Goal: Communication & Community: Connect with others

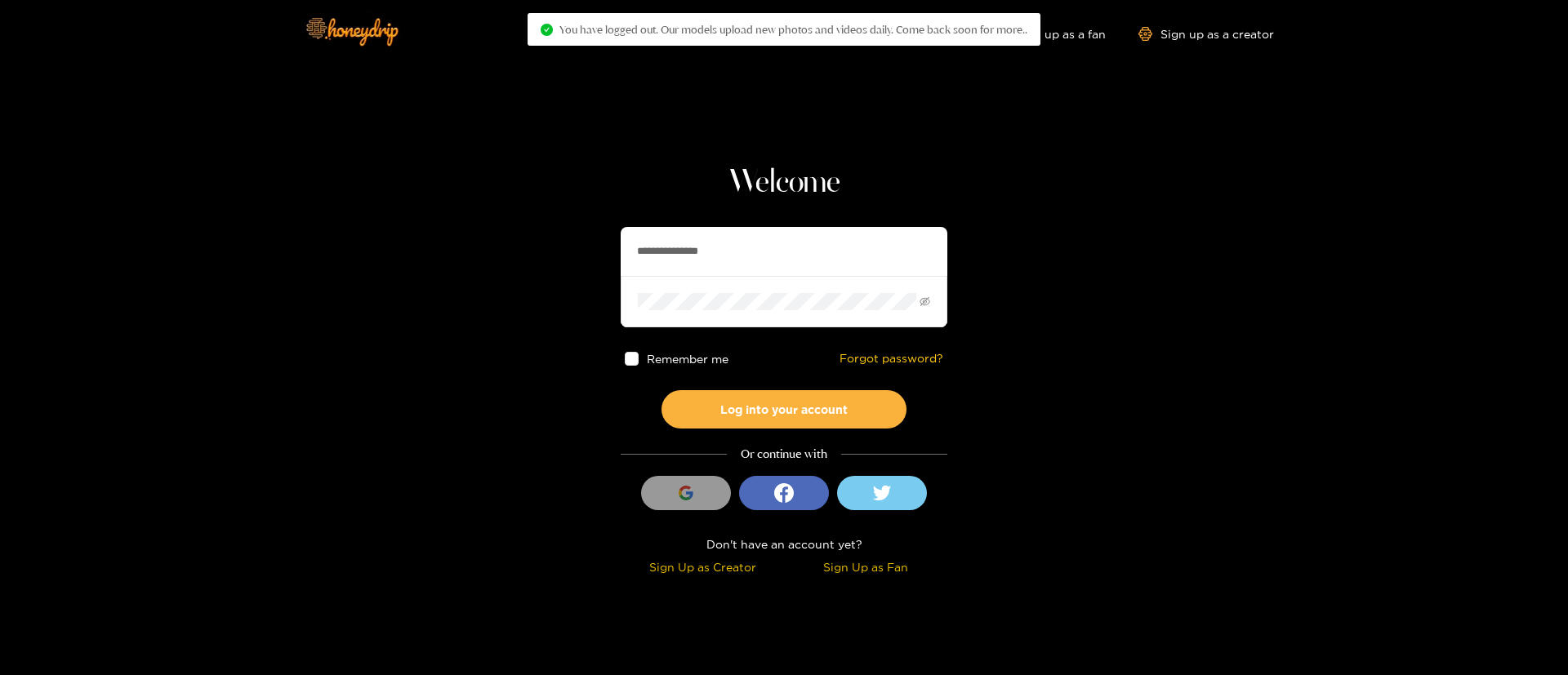
click at [683, 251] on input "**********" at bounding box center [783, 251] width 326 height 49
type input "**********"
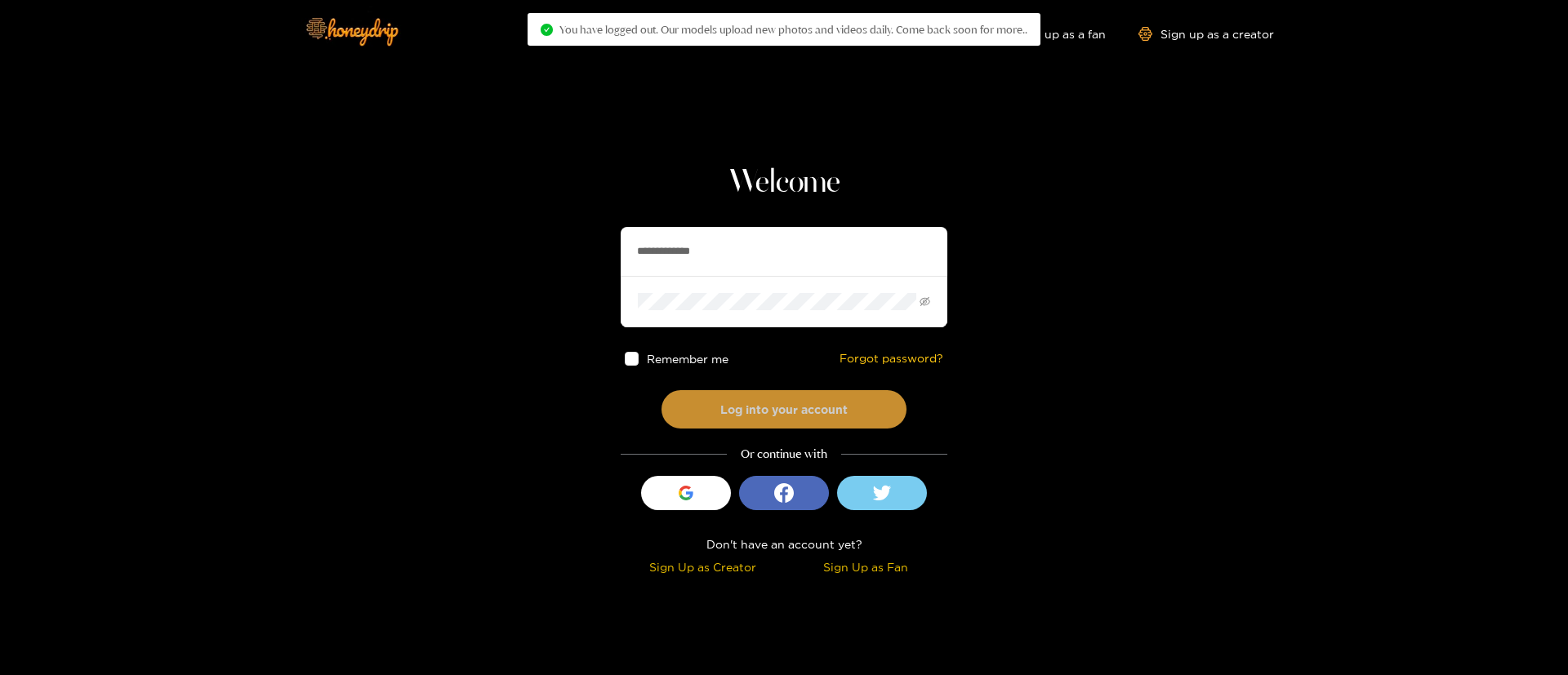
click at [803, 396] on button "Log into your account" at bounding box center [784, 409] width 245 height 38
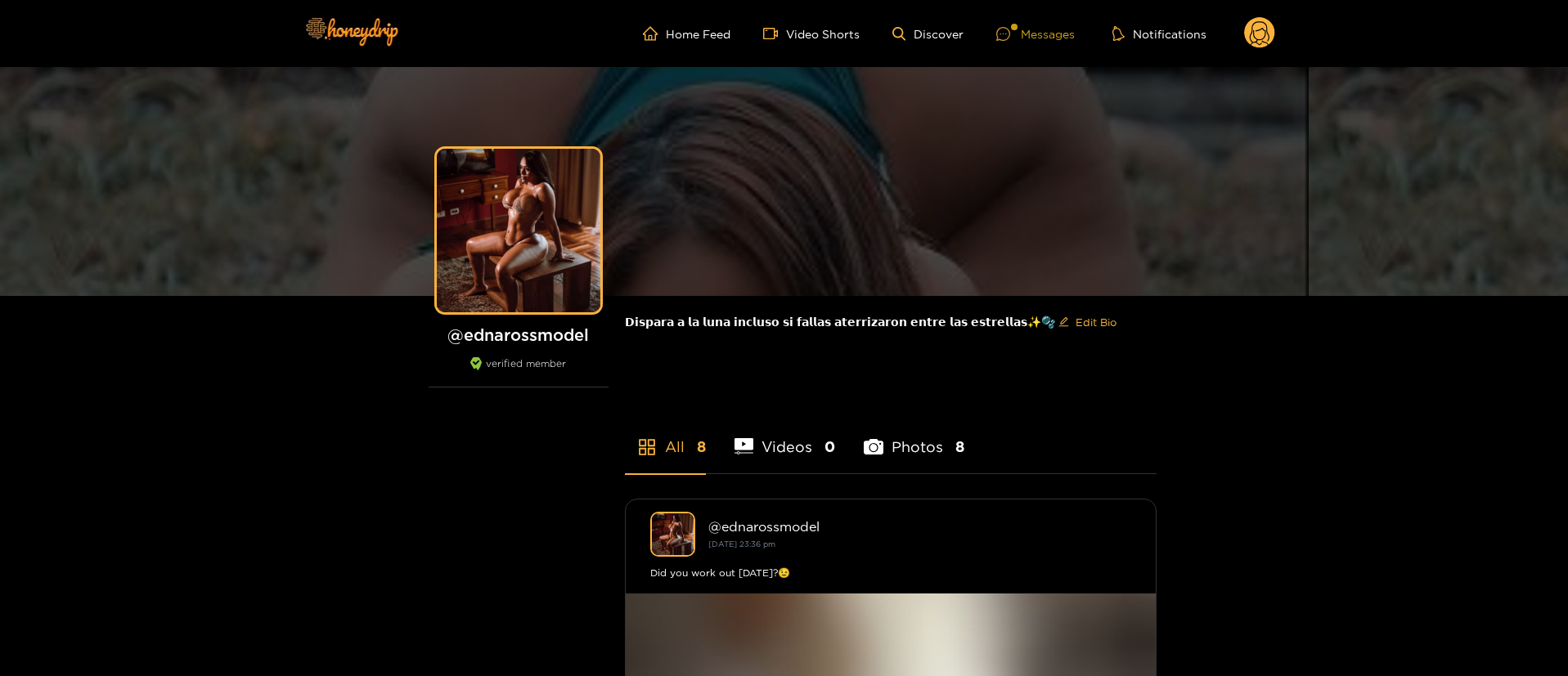
click at [1039, 37] on div "Messages" at bounding box center [1035, 33] width 79 height 19
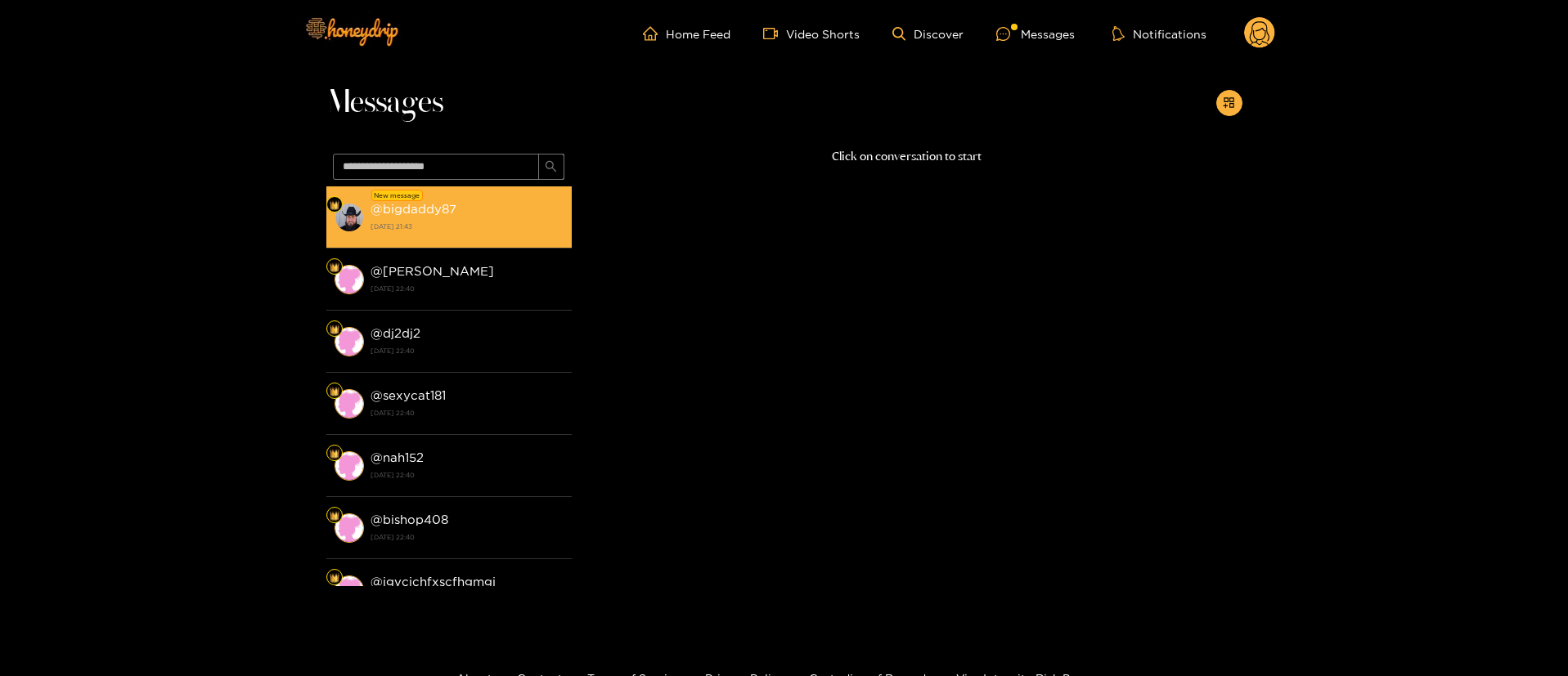
click at [465, 198] on div "@ bigdaddy87 [DATE] 21:43" at bounding box center [466, 216] width 193 height 37
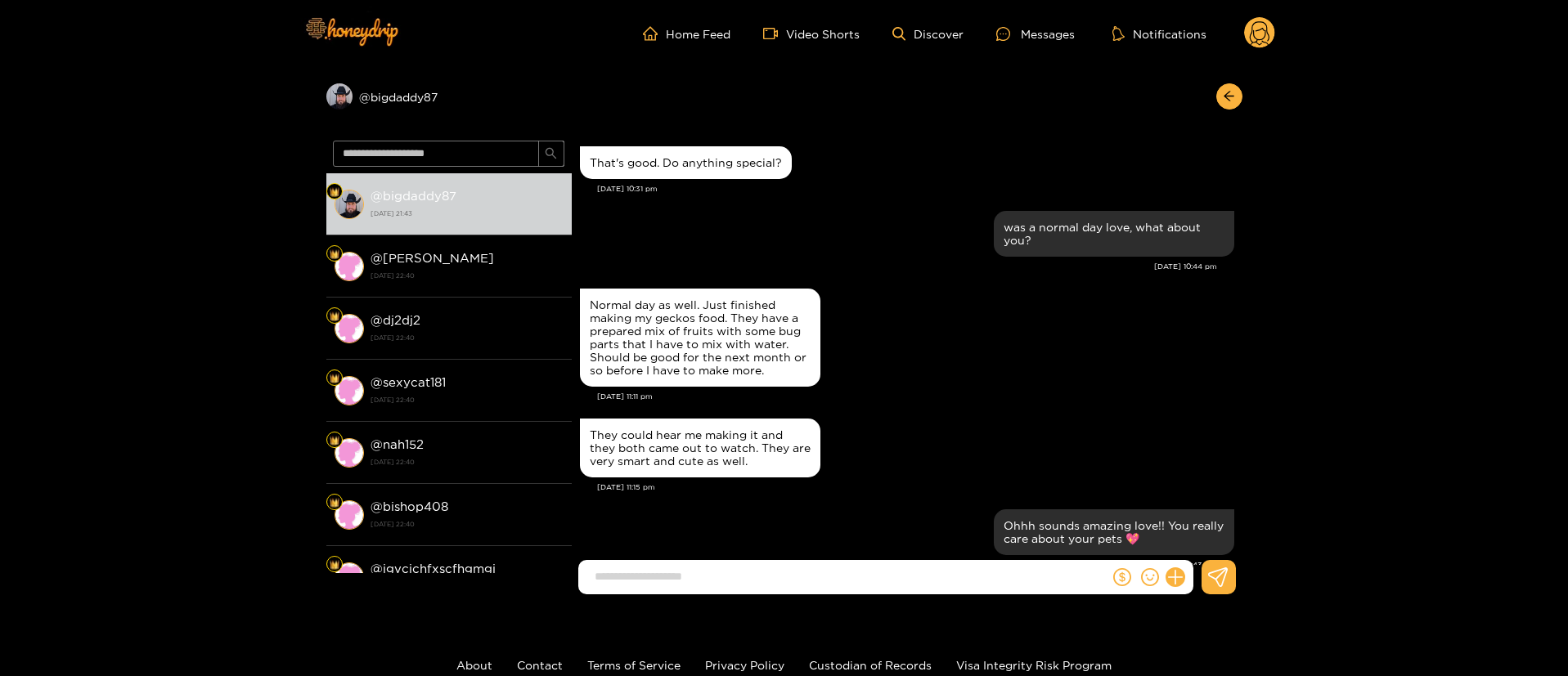
scroll to position [1478, 0]
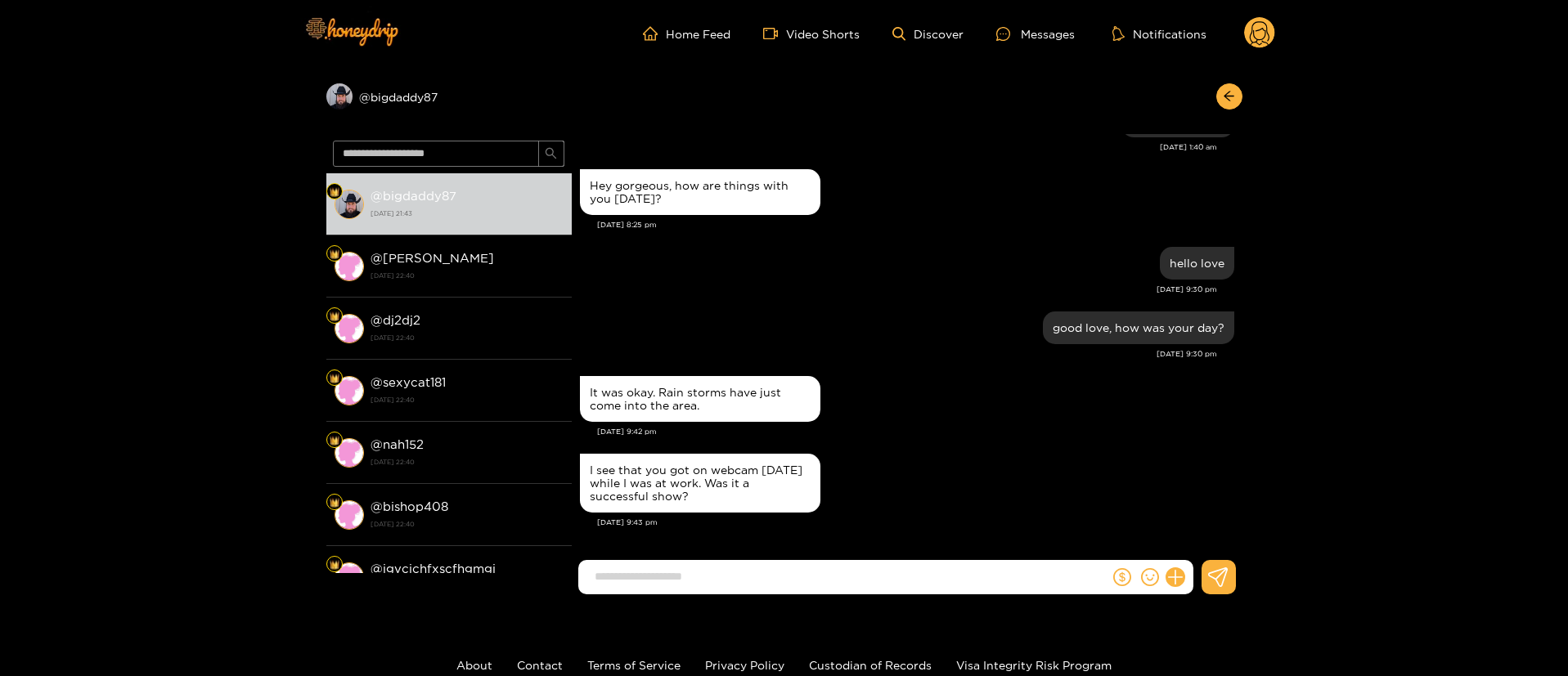
click at [773, 585] on input at bounding box center [847, 576] width 522 height 27
click at [771, 583] on input at bounding box center [847, 576] width 522 height 27
click at [771, 582] on input at bounding box center [847, 576] width 522 height 27
click at [758, 575] on input at bounding box center [847, 576] width 522 height 27
click at [955, 374] on div "It was okay. Rain storms have just come into the area." at bounding box center [906, 399] width 655 height 54
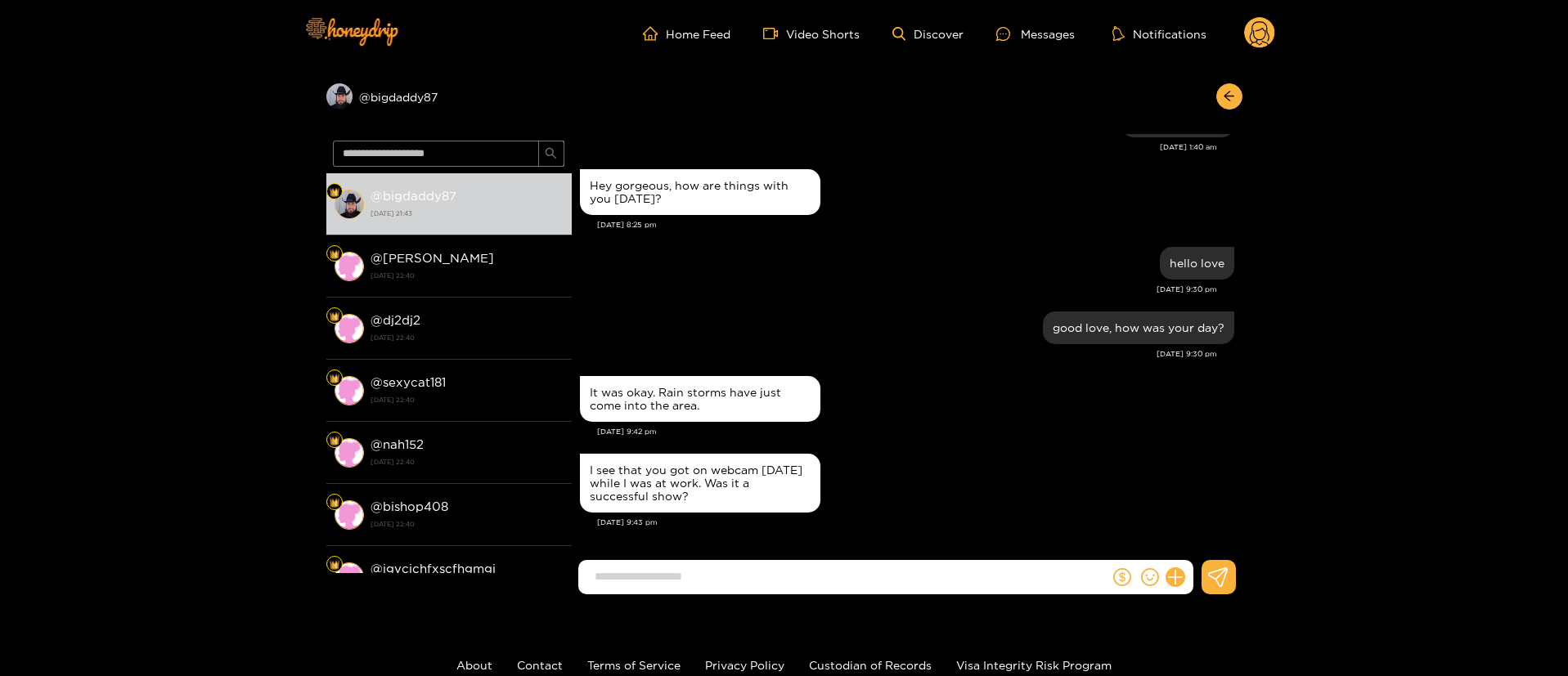
click at [812, 572] on input at bounding box center [847, 576] width 522 height 27
type input "**********"
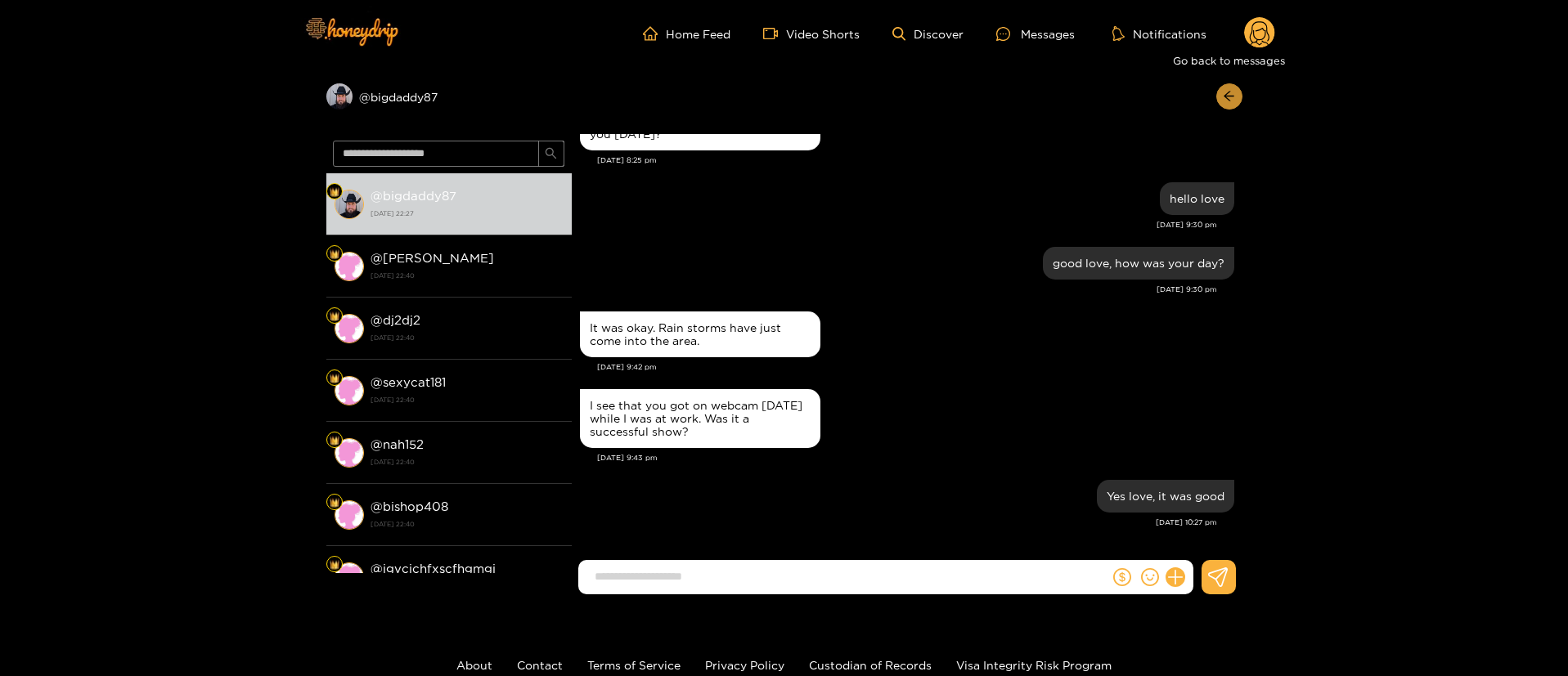
click at [1220, 89] on button "button" at bounding box center [1229, 96] width 26 height 26
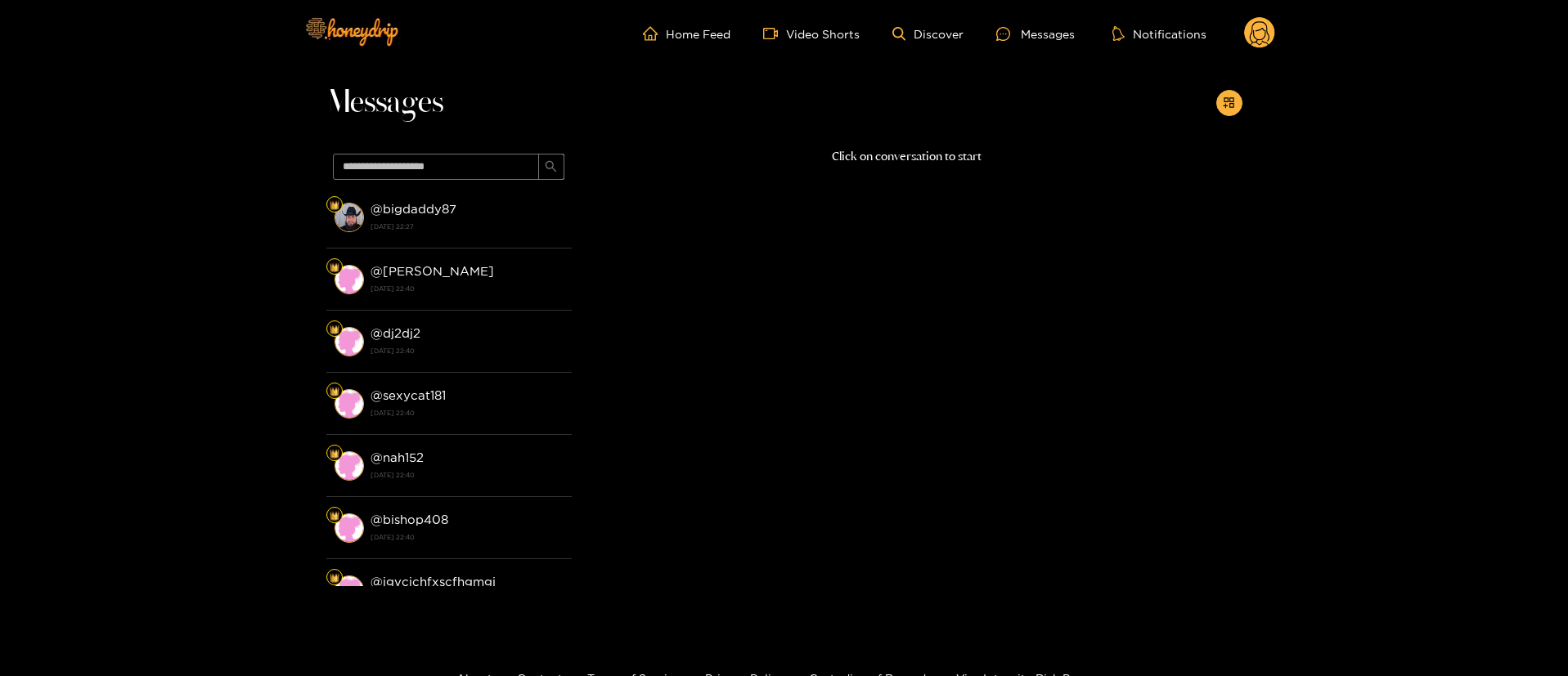
click at [1256, 25] on circle at bounding box center [1259, 33] width 31 height 31
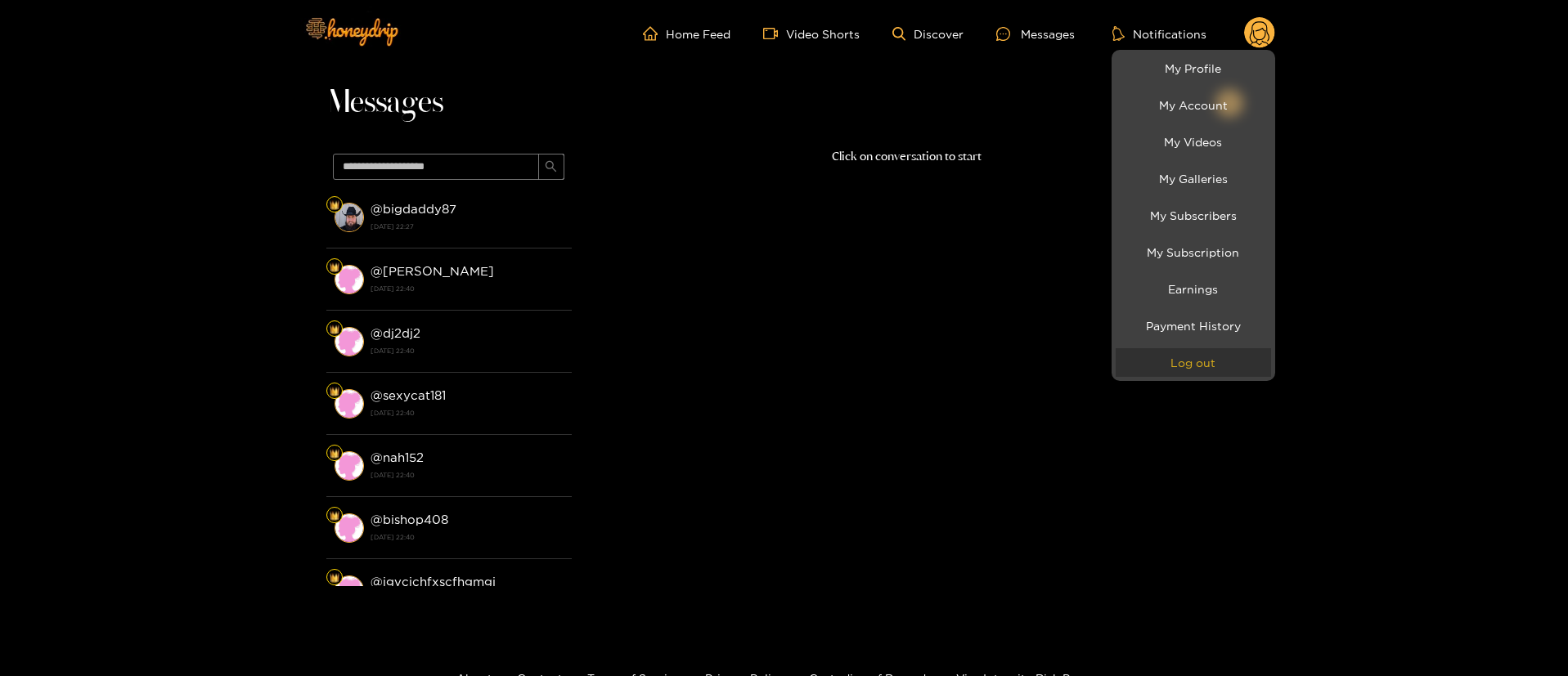
click at [1226, 368] on button "Log out" at bounding box center [1193, 363] width 156 height 29
